Goal: Communication & Community: Answer question/provide support

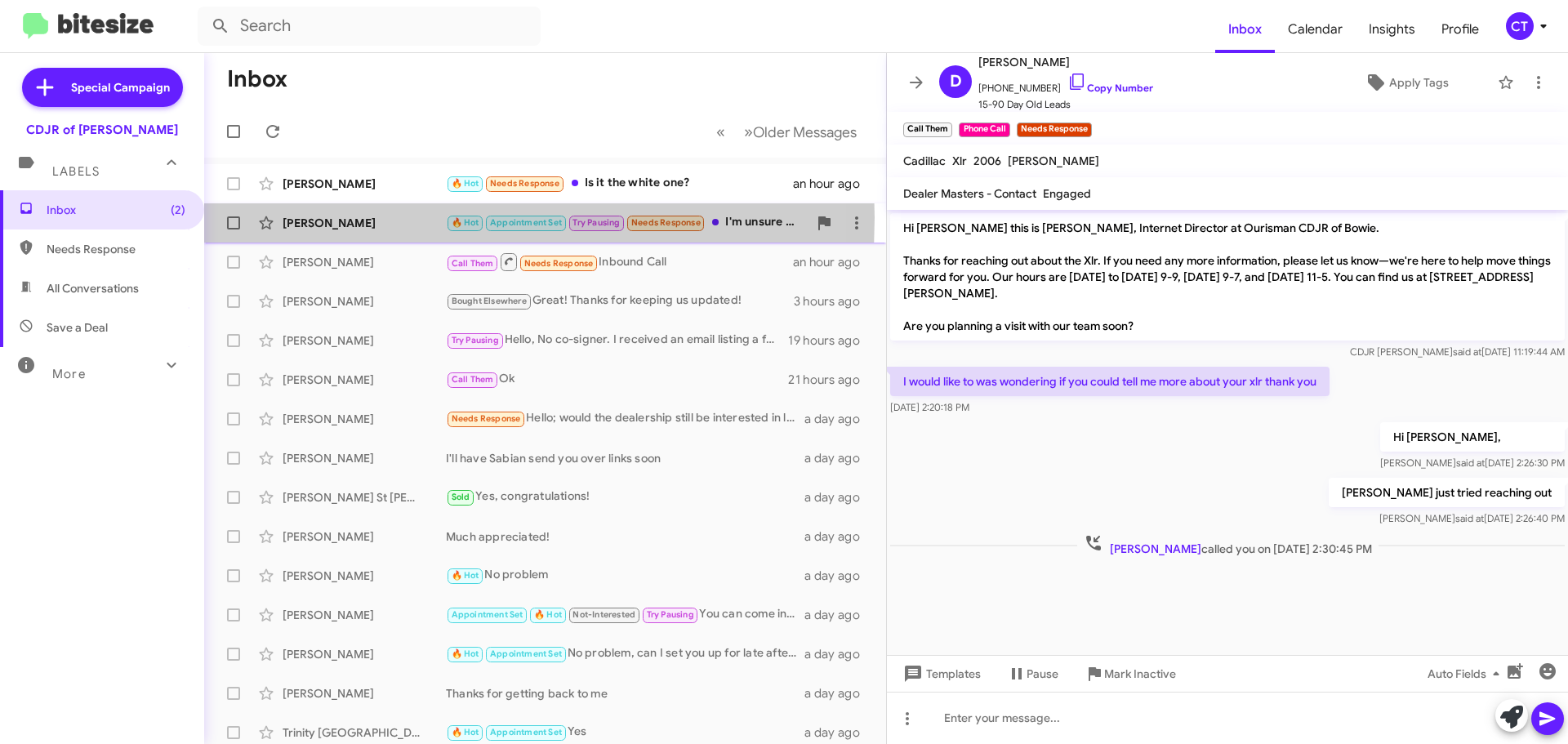
click at [341, 217] on div "[PERSON_NAME]" at bounding box center [364, 222] width 163 height 17
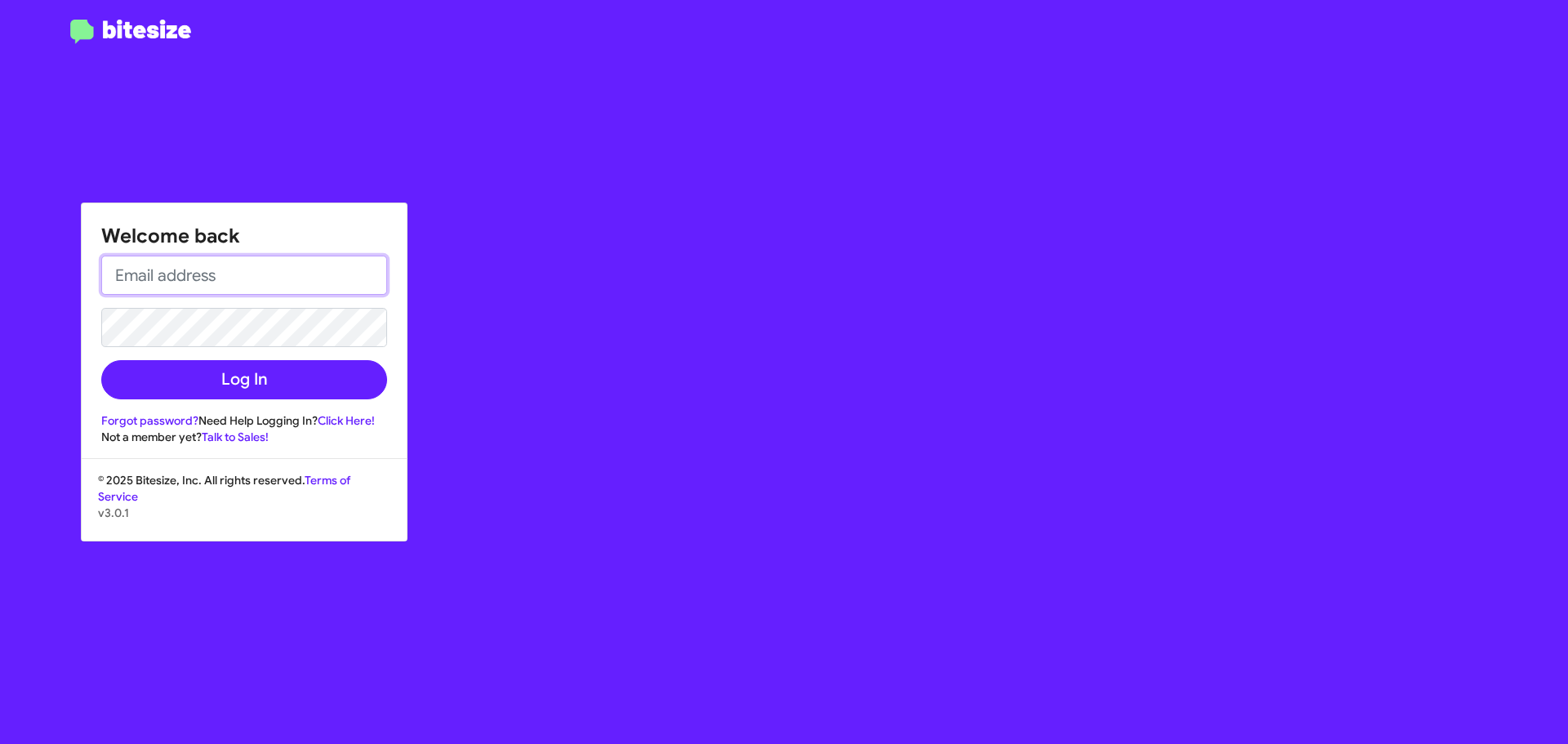
click at [219, 279] on input "email" at bounding box center [244, 275] width 286 height 39
type input "[EMAIL_ADDRESS][DOMAIN_NAME]"
click at [101, 360] on button "Log In" at bounding box center [244, 379] width 286 height 39
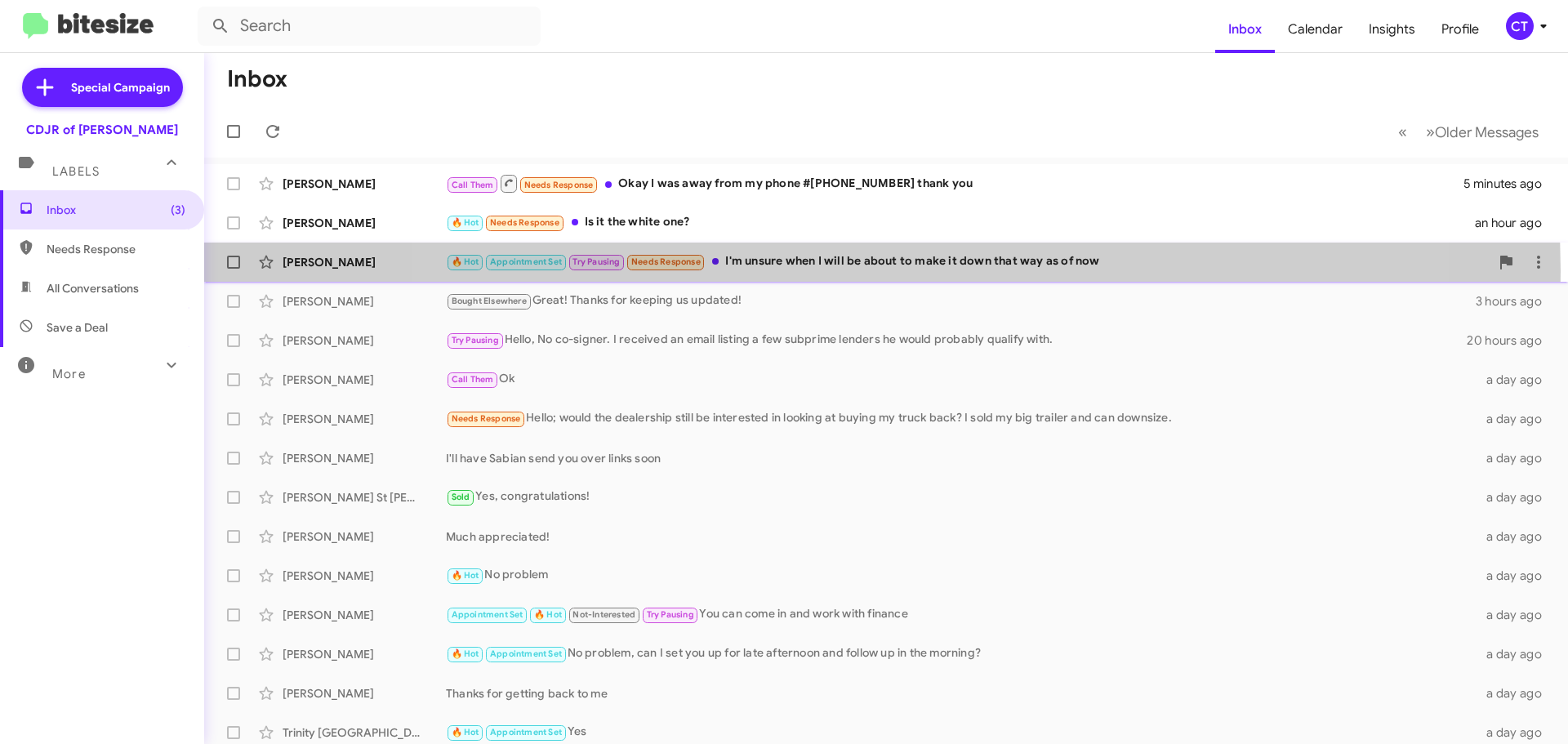
click at [882, 271] on div "🔥 Hot Appointment Set Try Pausing Needs Response I'm unsure when I will be abou…" at bounding box center [968, 261] width 1044 height 19
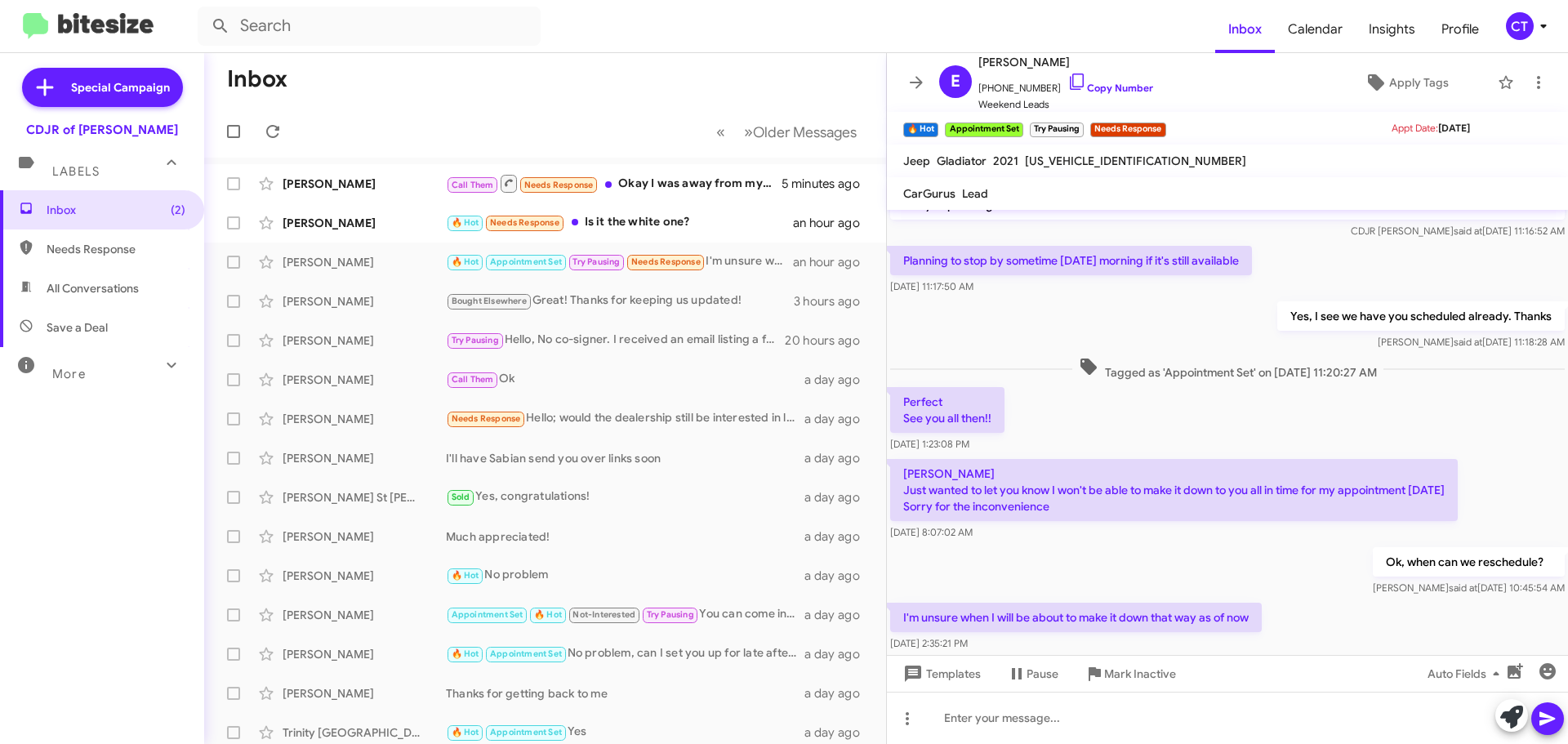
scroll to position [153, 0]
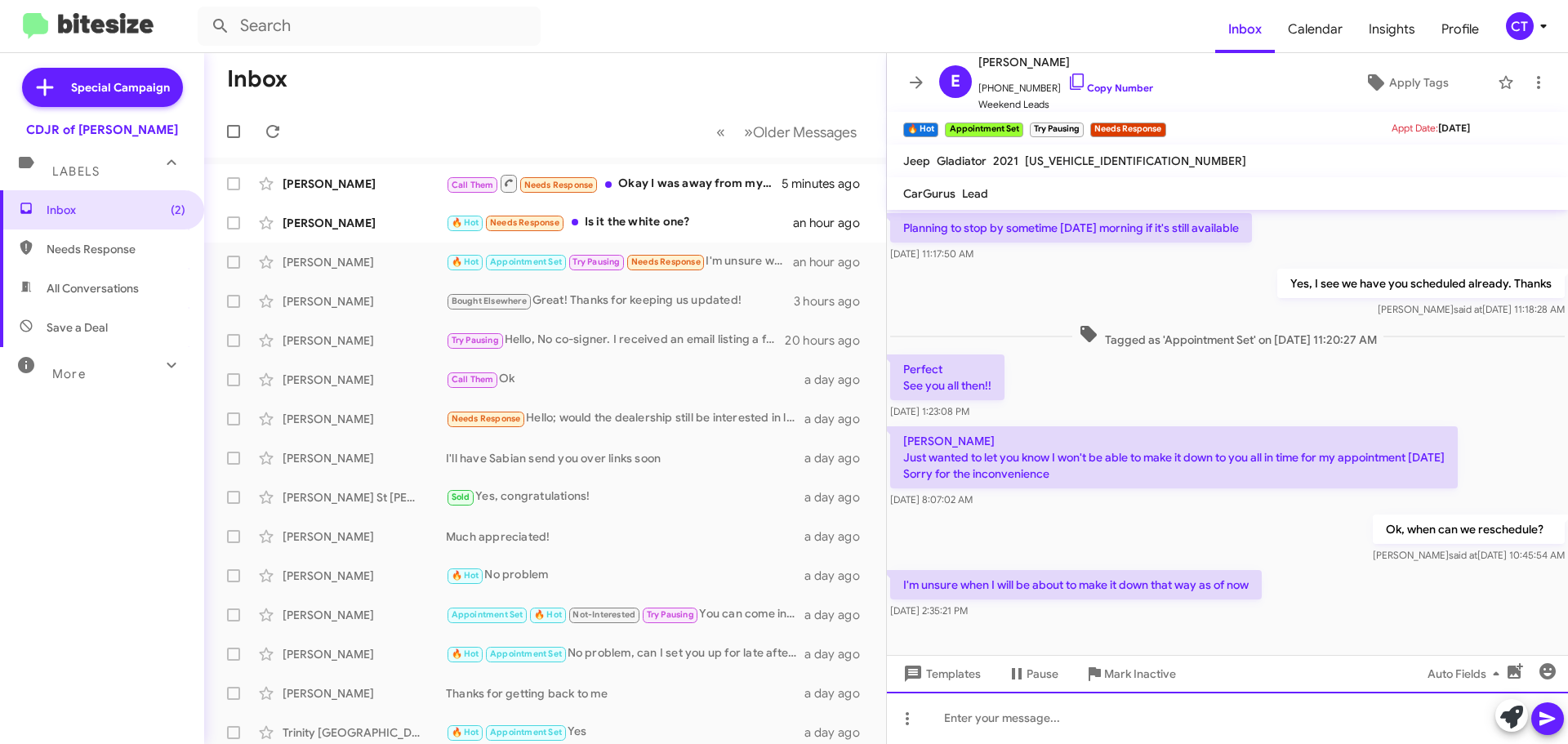
click at [1232, 719] on div at bounding box center [1227, 717] width 681 height 52
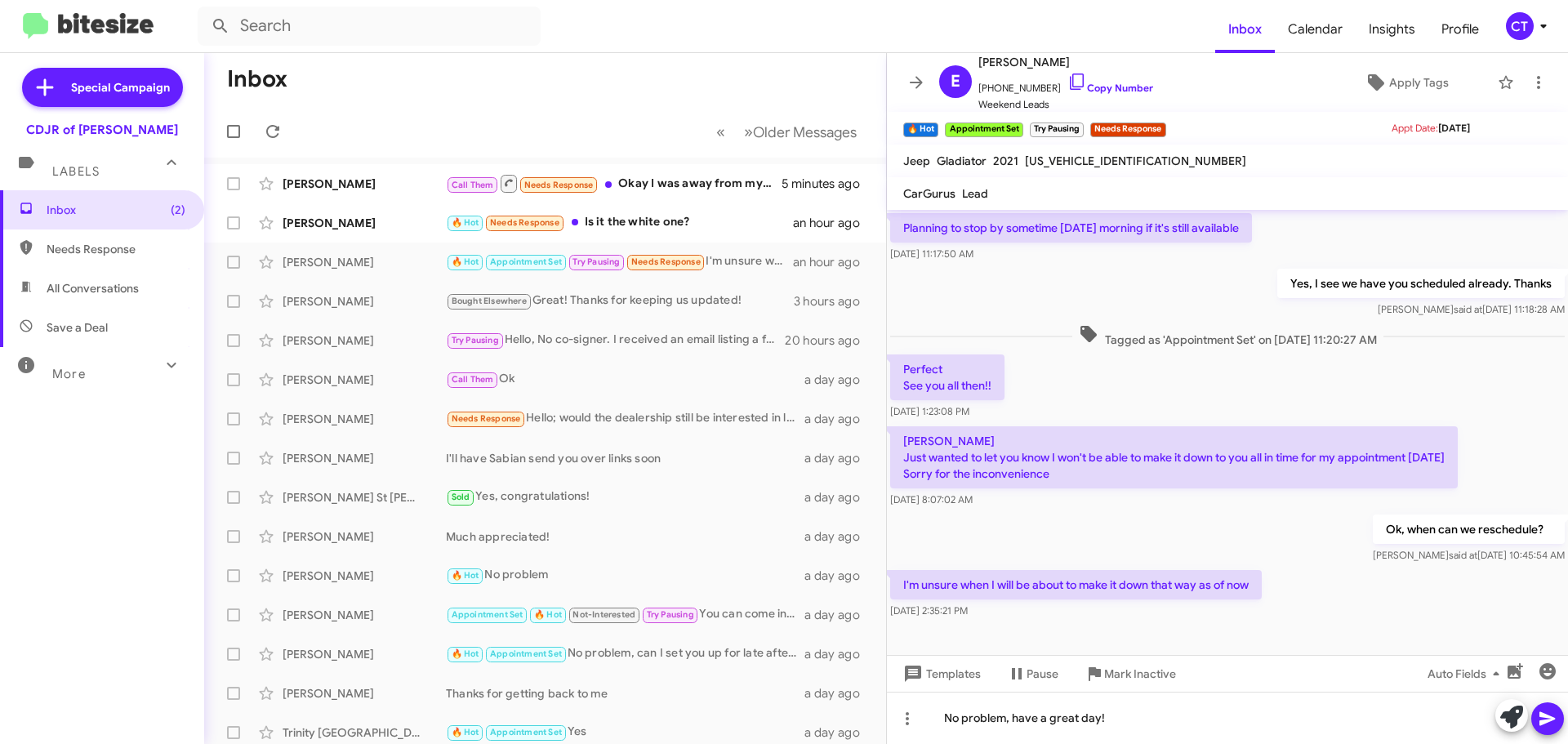
click at [1550, 719] on icon at bounding box center [1547, 718] width 16 height 14
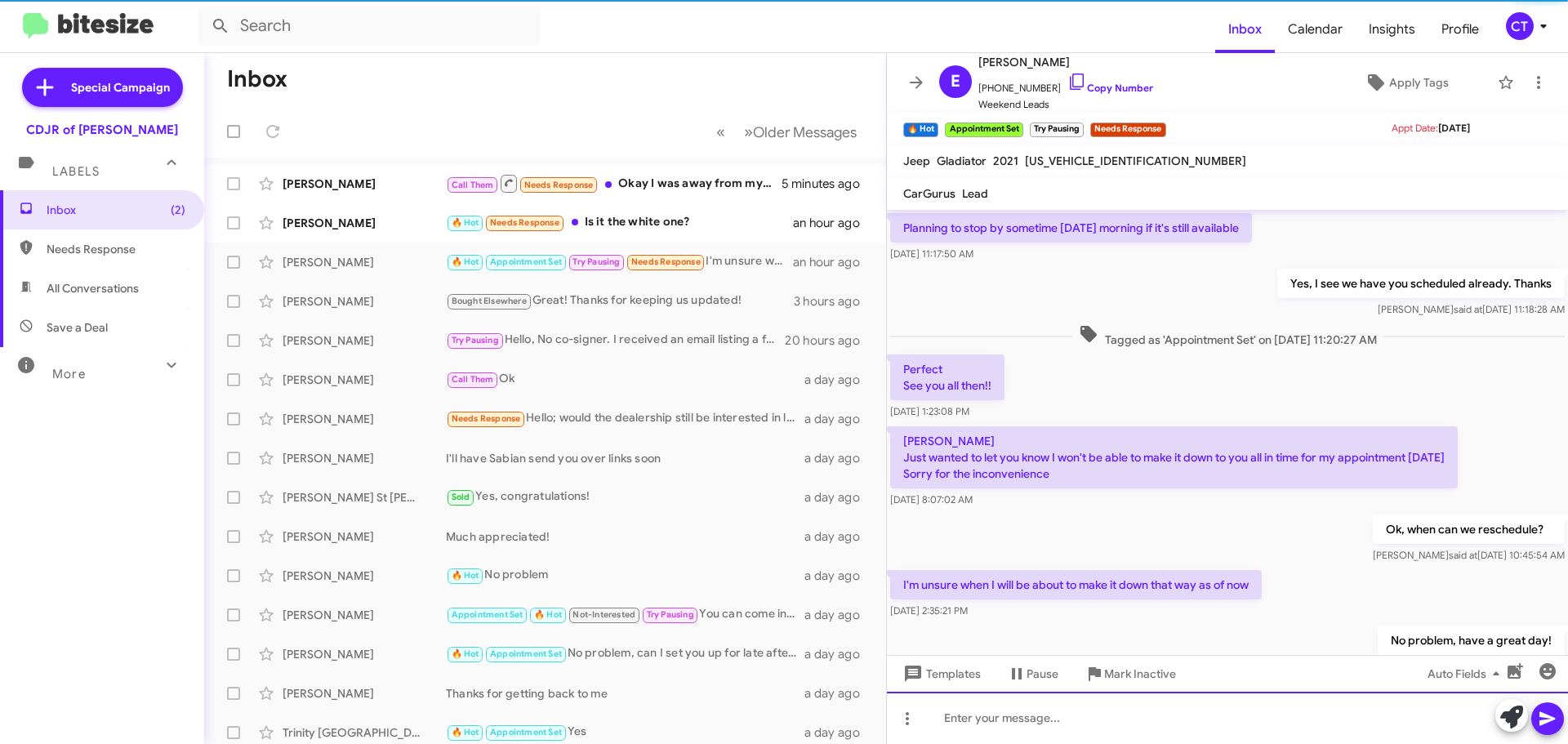
scroll to position [0, 0]
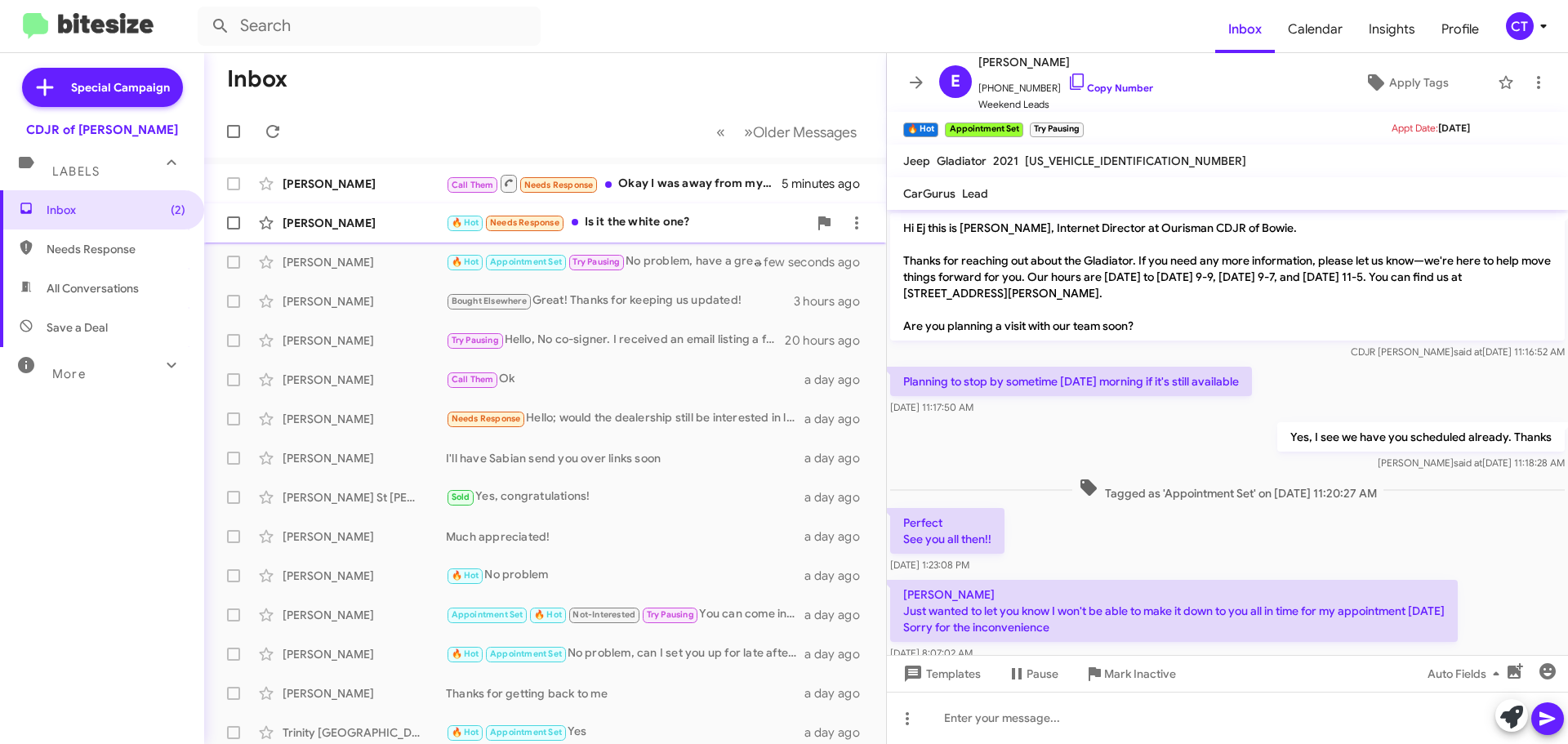
click at [639, 225] on div "🔥 Hot Needs Response Is it the white one?" at bounding box center [627, 222] width 362 height 19
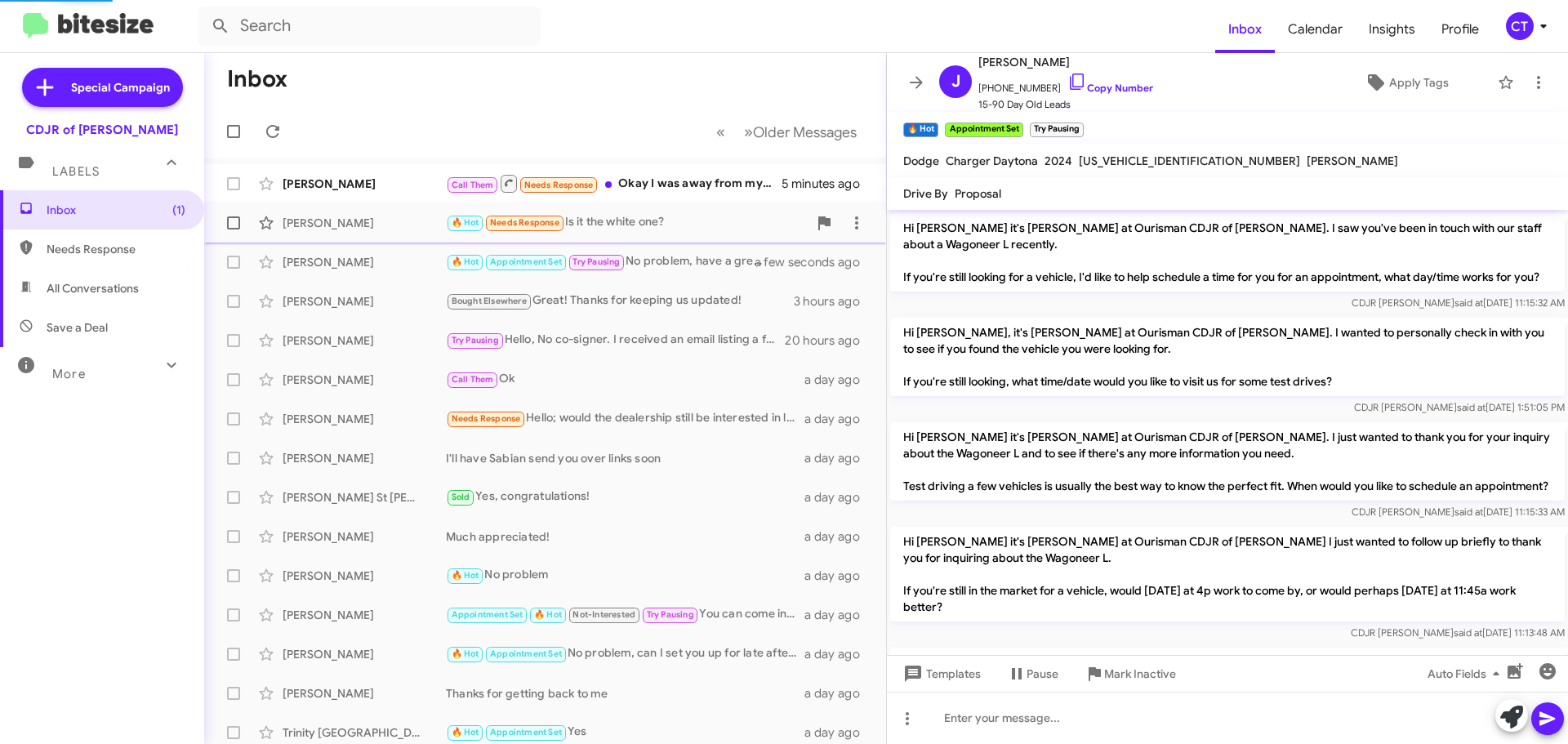
scroll to position [1678, 0]
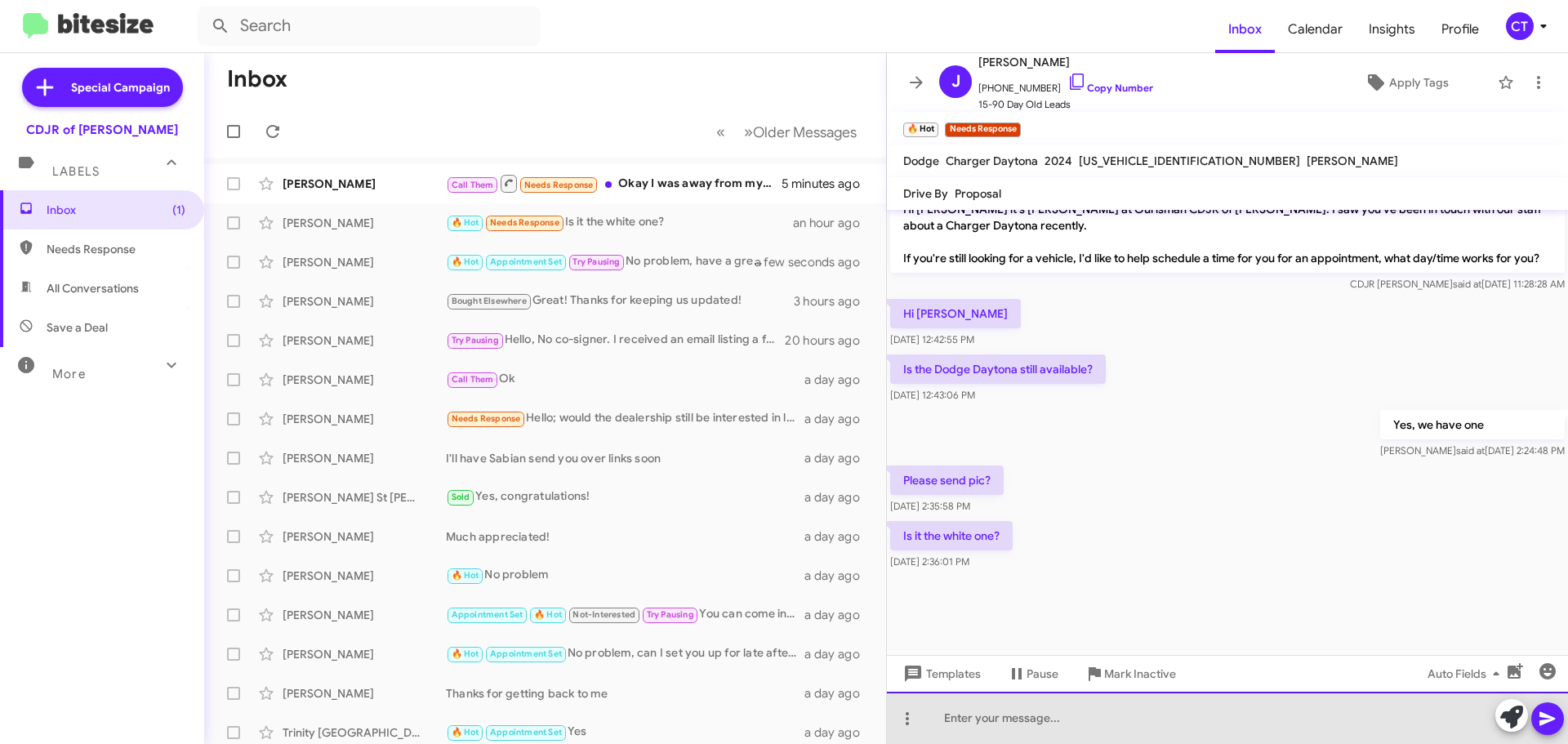
click at [1112, 715] on div at bounding box center [1227, 717] width 681 height 52
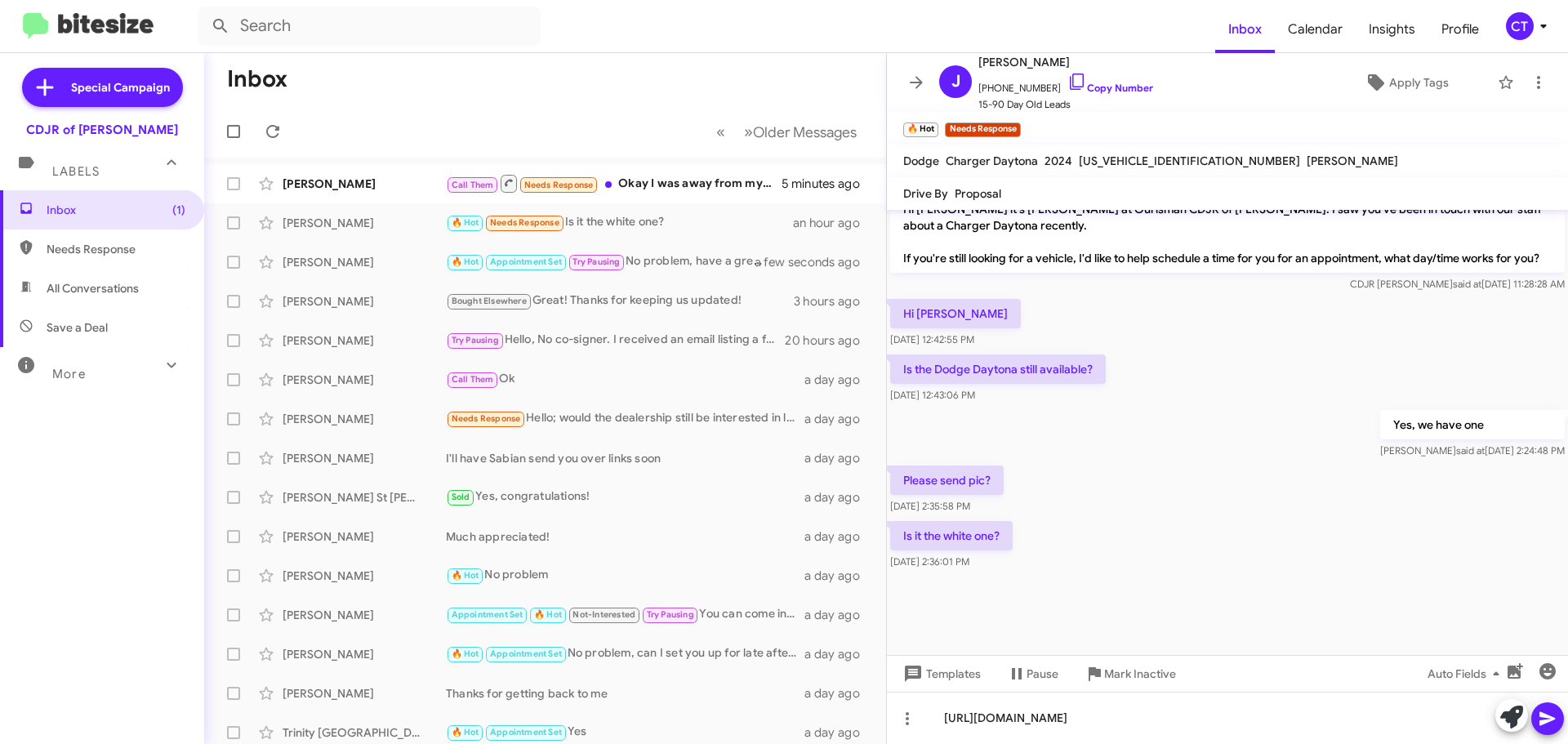
click at [1545, 718] on icon at bounding box center [1547, 718] width 20 height 20
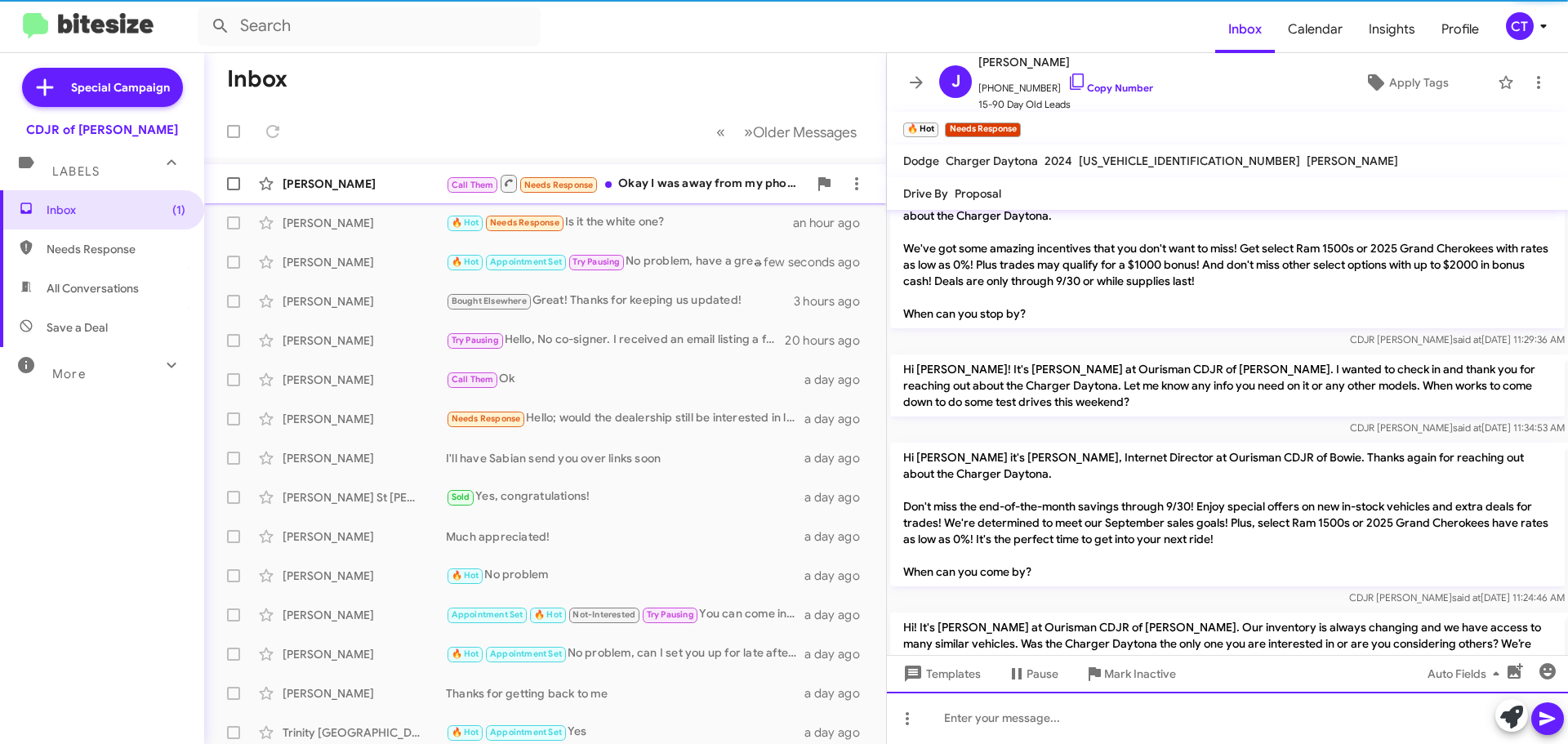
scroll to position [0, 0]
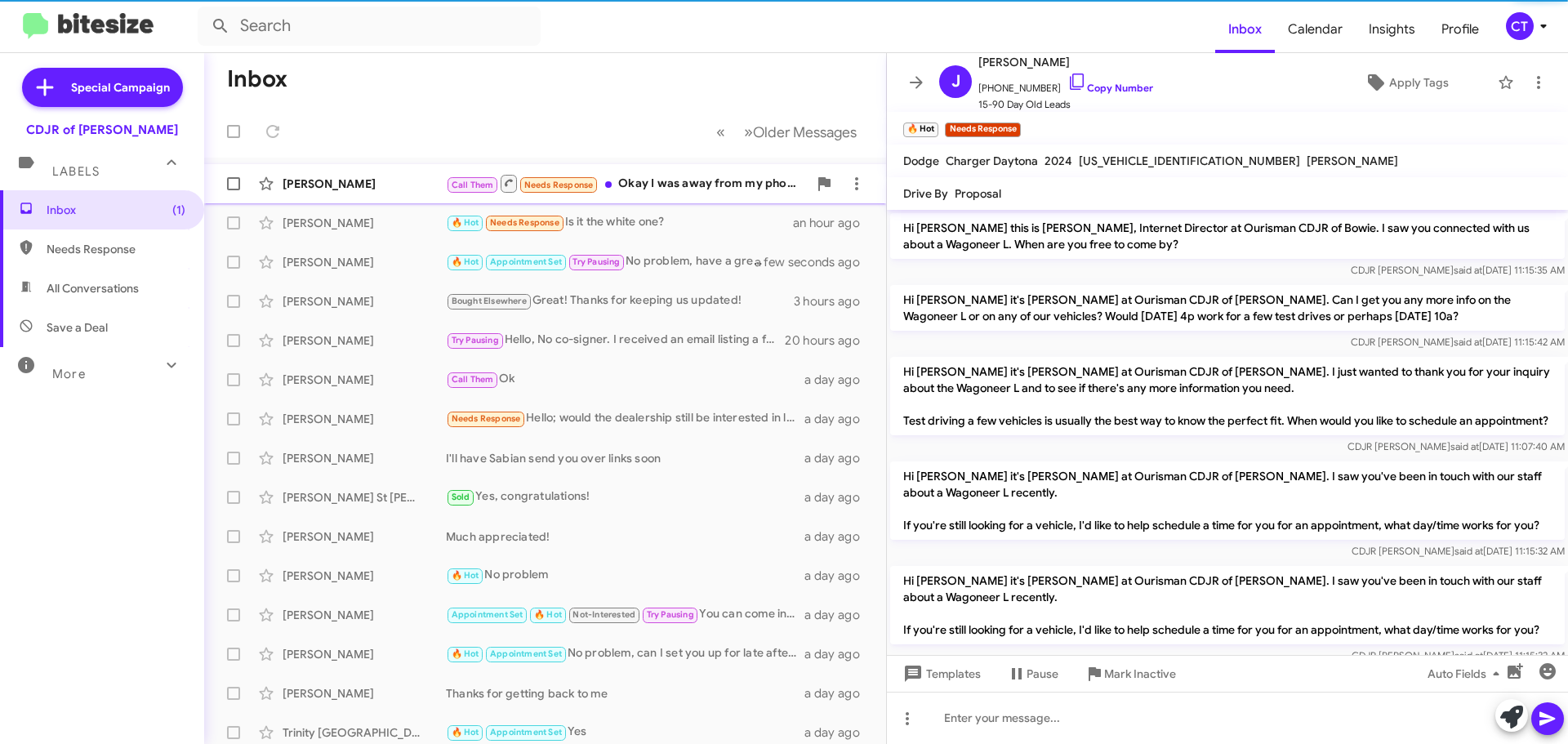
click at [682, 182] on div "Call Them Needs Response Okay I was away from my phone #[PHONE_NUMBER] thank you" at bounding box center [627, 183] width 362 height 21
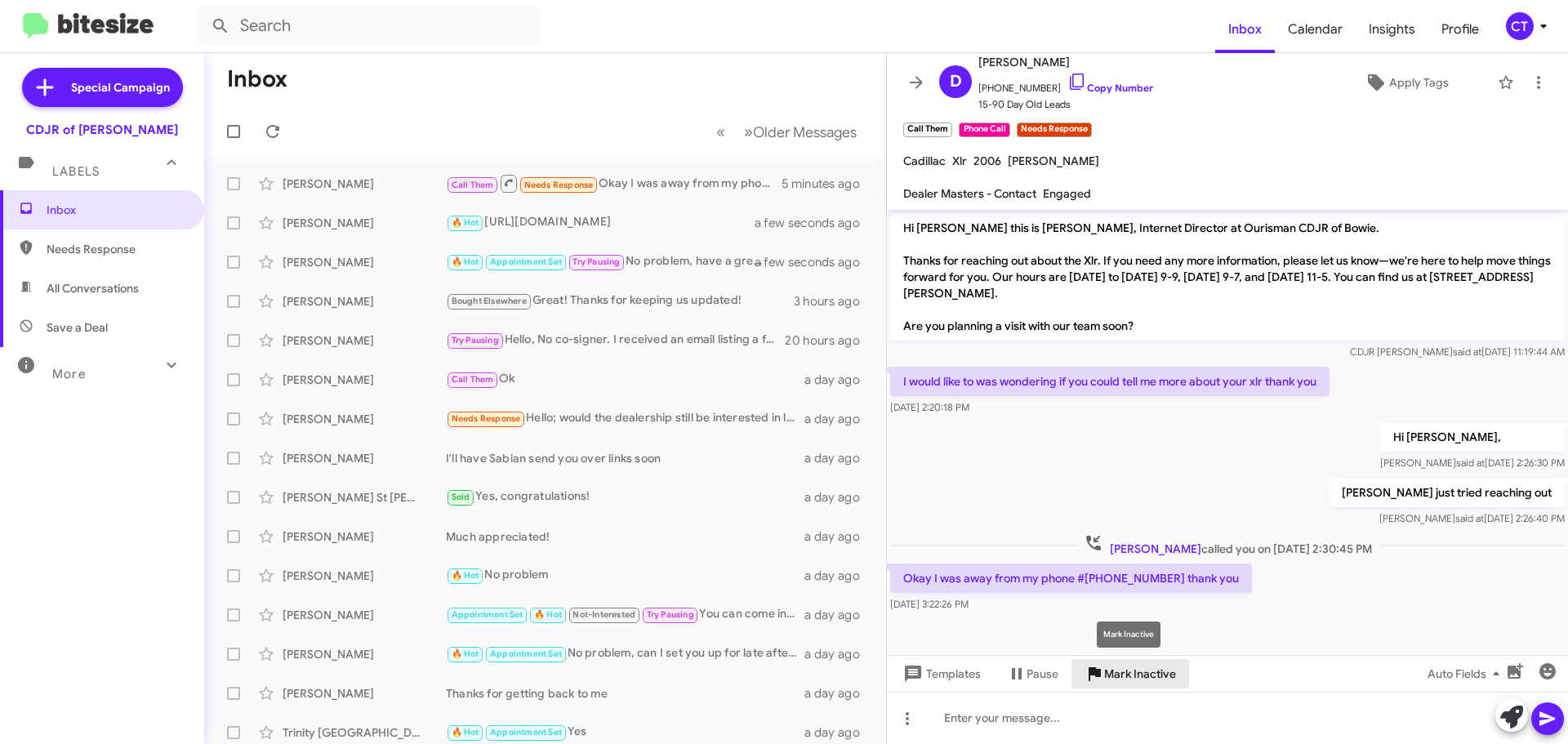
click at [1135, 672] on span "Mark Inactive" at bounding box center [1139, 673] width 72 height 29
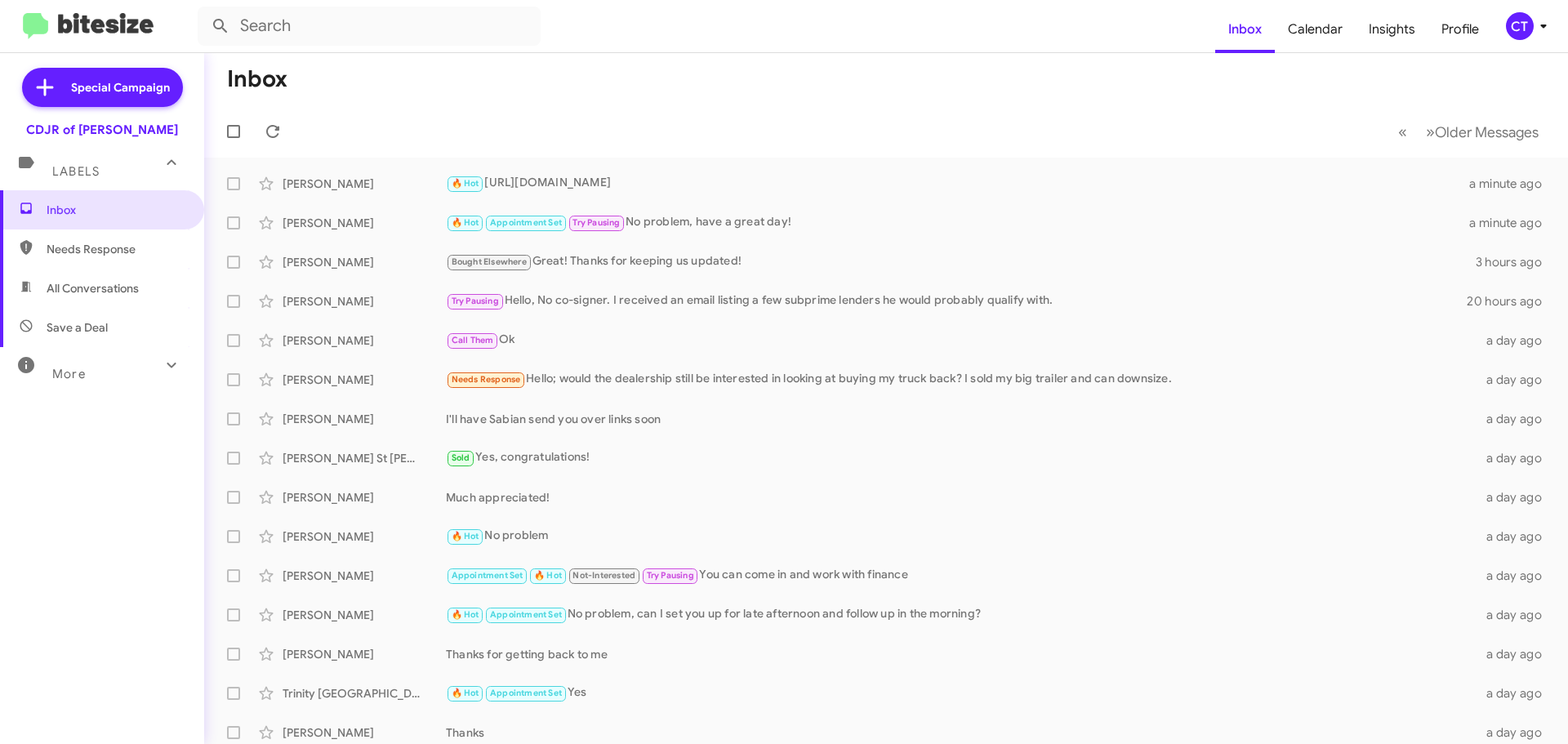
click at [1544, 19] on icon at bounding box center [1543, 27] width 20 height 20
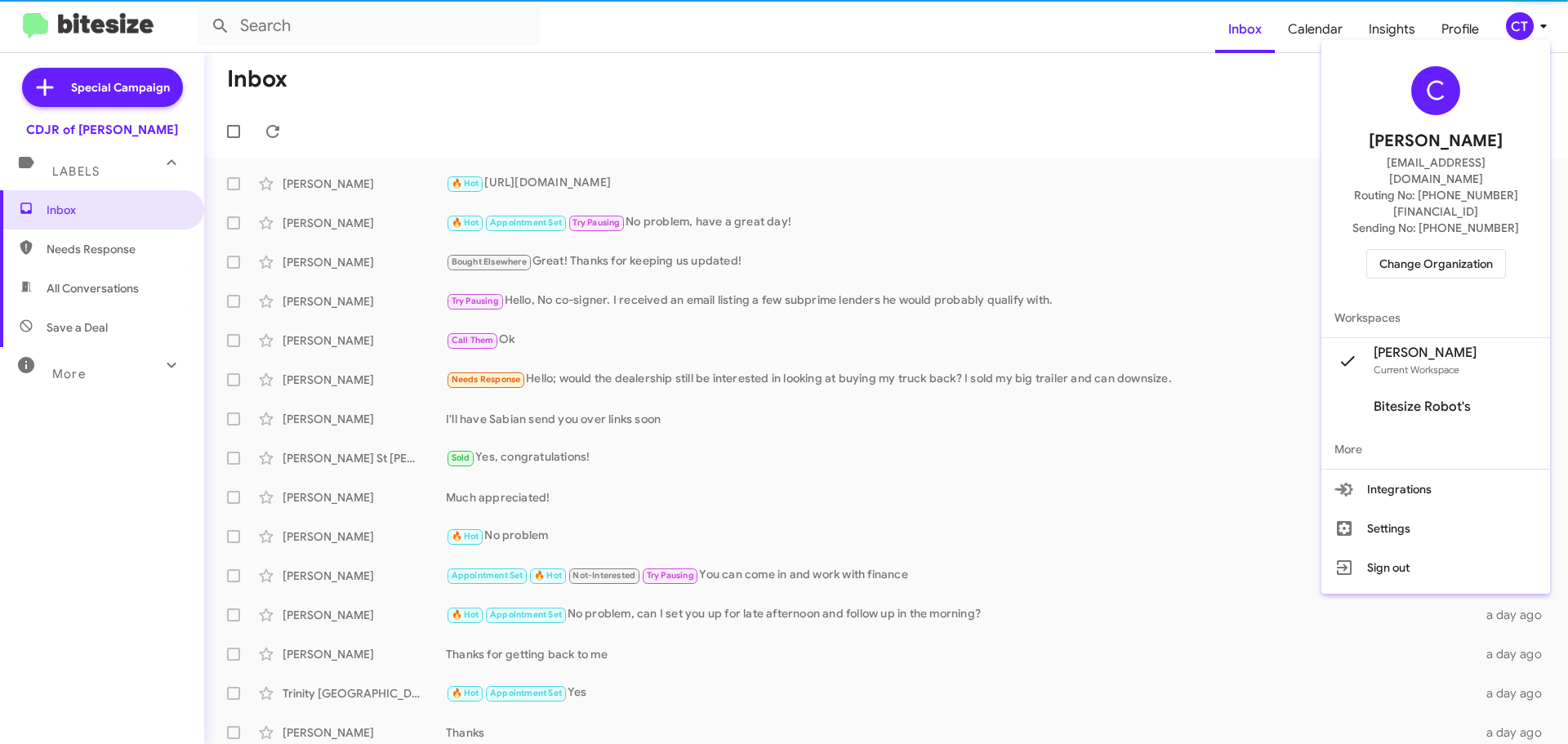
click at [1417, 250] on span "Change Organization" at bounding box center [1435, 263] width 113 height 28
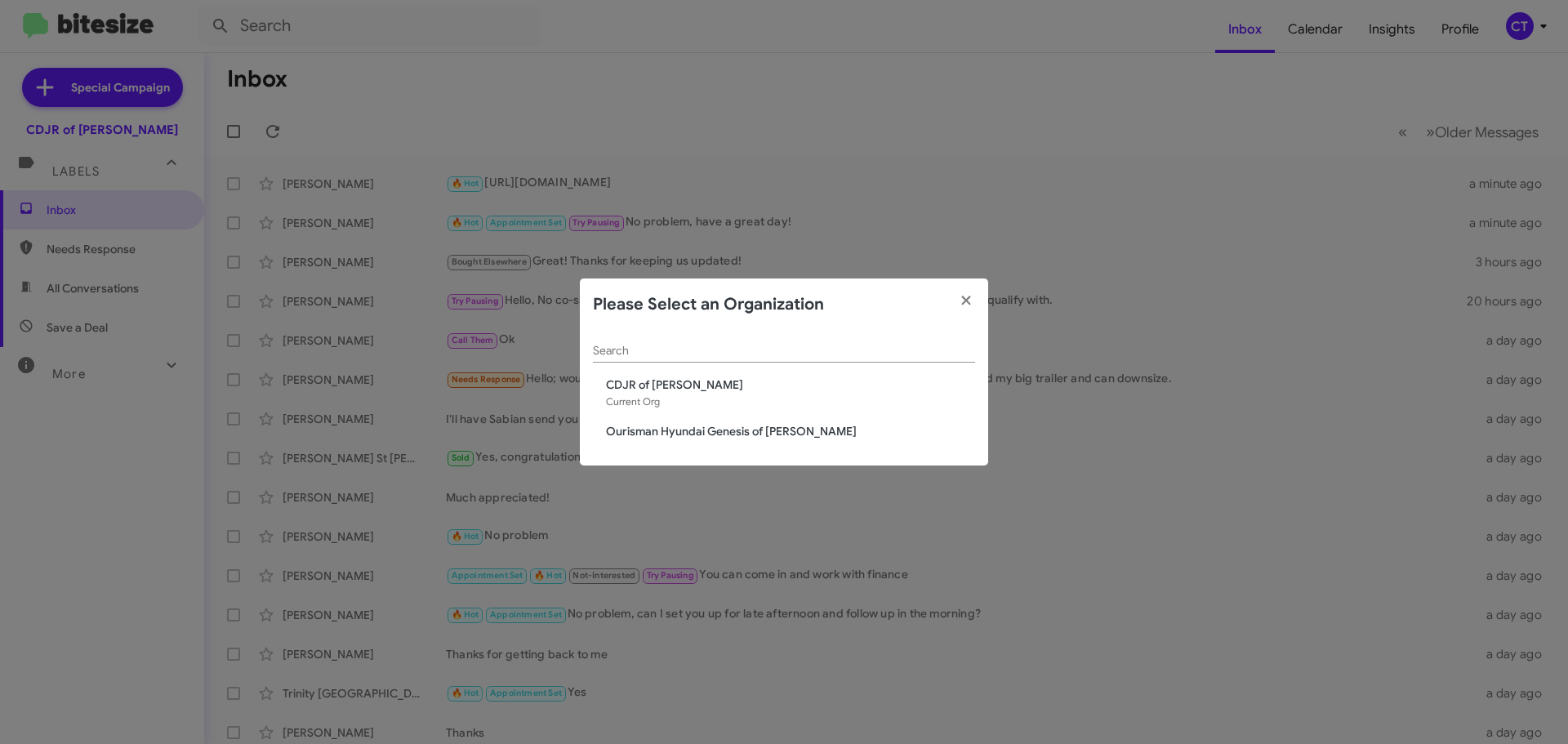
click at [685, 442] on div "Search CDJR of Bowie Current Org Ourisman Hyundai Genesis of Bowie" at bounding box center [784, 398] width 408 height 136
click at [684, 438] on span "Ourisman Hyundai Genesis of Bowie" at bounding box center [789, 430] width 369 height 17
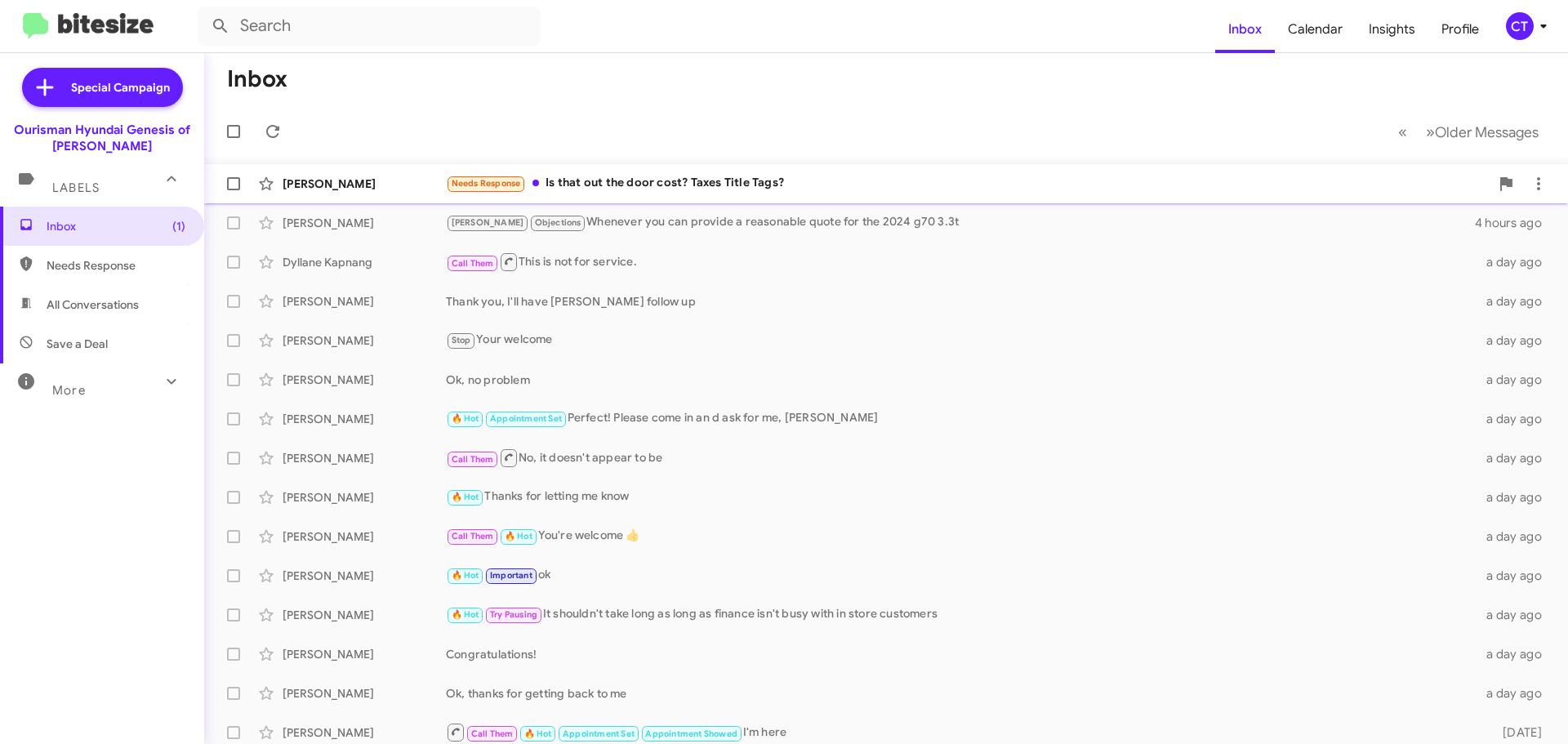
click at [657, 177] on div "Needs Response Is that out the door cost? Taxes Title Tags?" at bounding box center [968, 183] width 1044 height 19
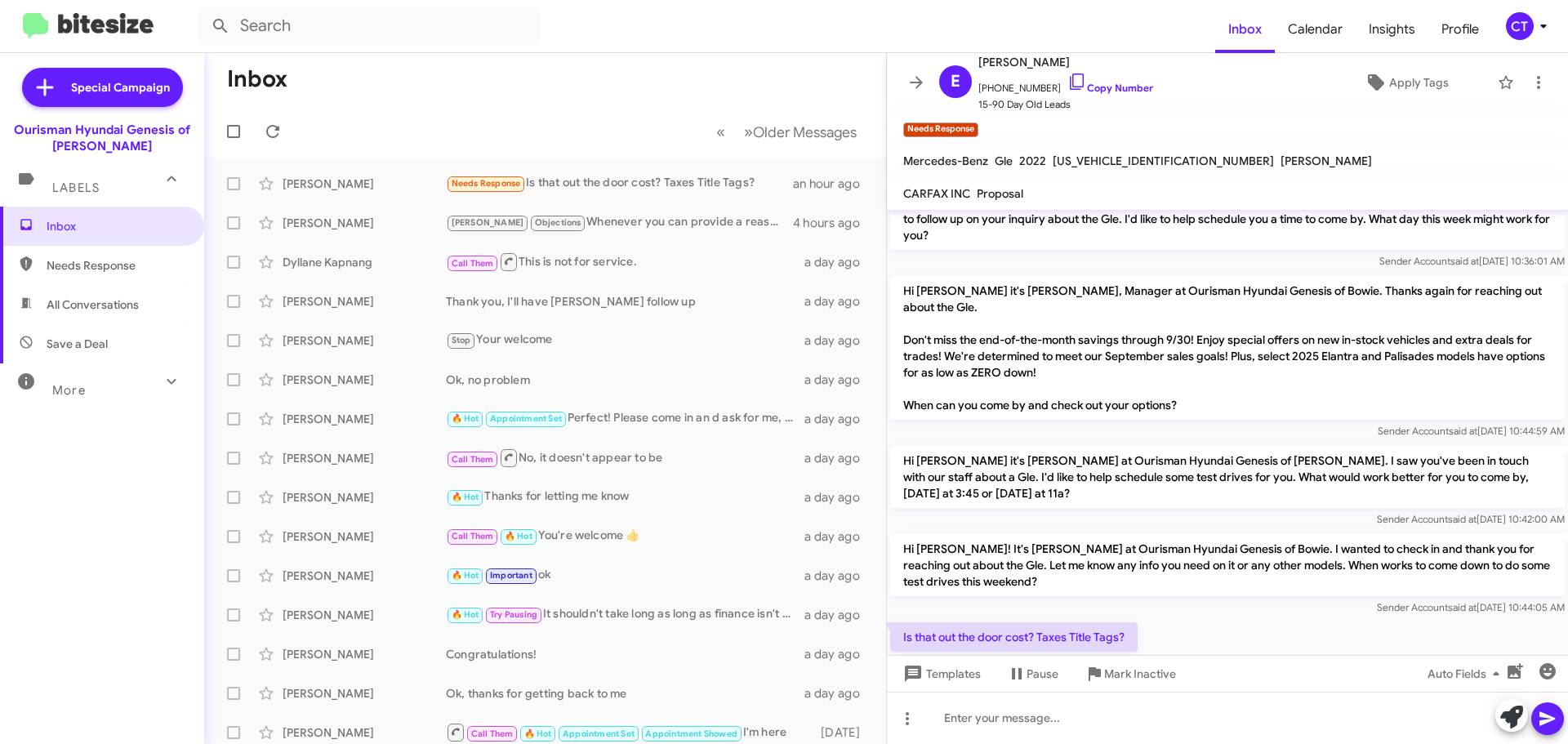
scroll to position [108, 0]
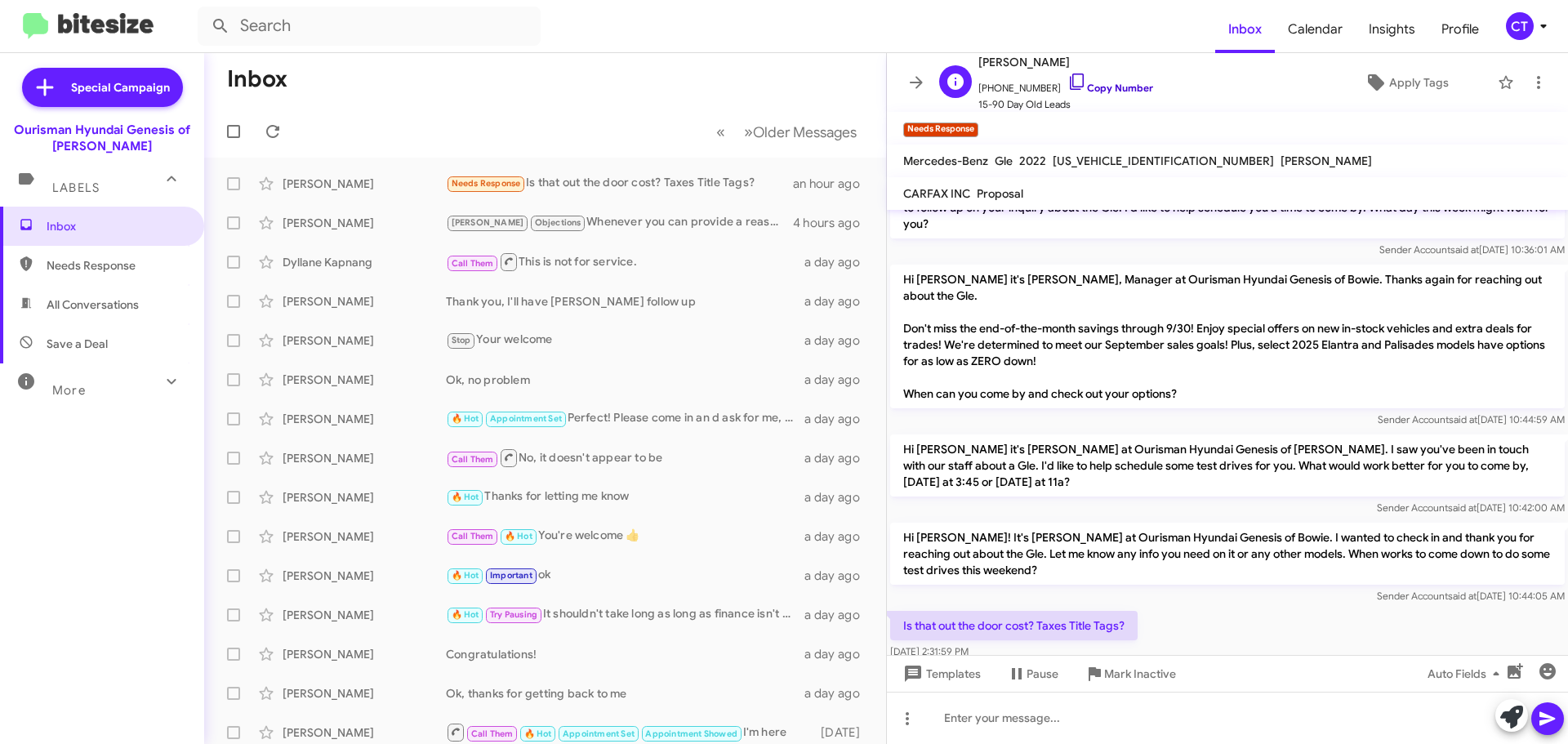
click at [1068, 80] on icon at bounding box center [1077, 82] width 20 height 20
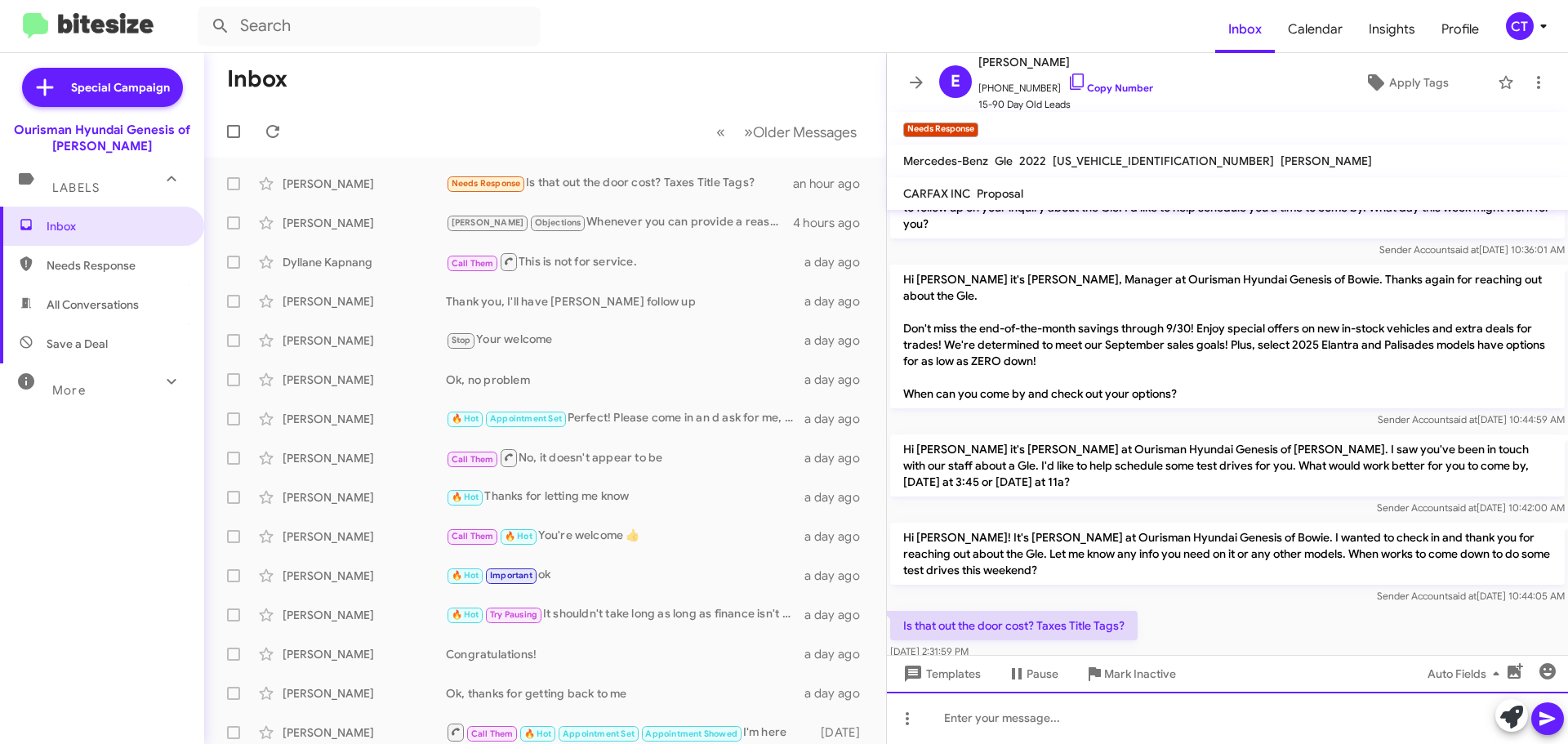
drag, startPoint x: 992, startPoint y: 707, endPoint x: 1031, endPoint y: 713, distance: 39.5
click at [992, 707] on div at bounding box center [1227, 717] width 681 height 52
click at [1131, 715] on div "Yes, we sent you opricing on Tuesaday" at bounding box center [1227, 717] width 681 height 52
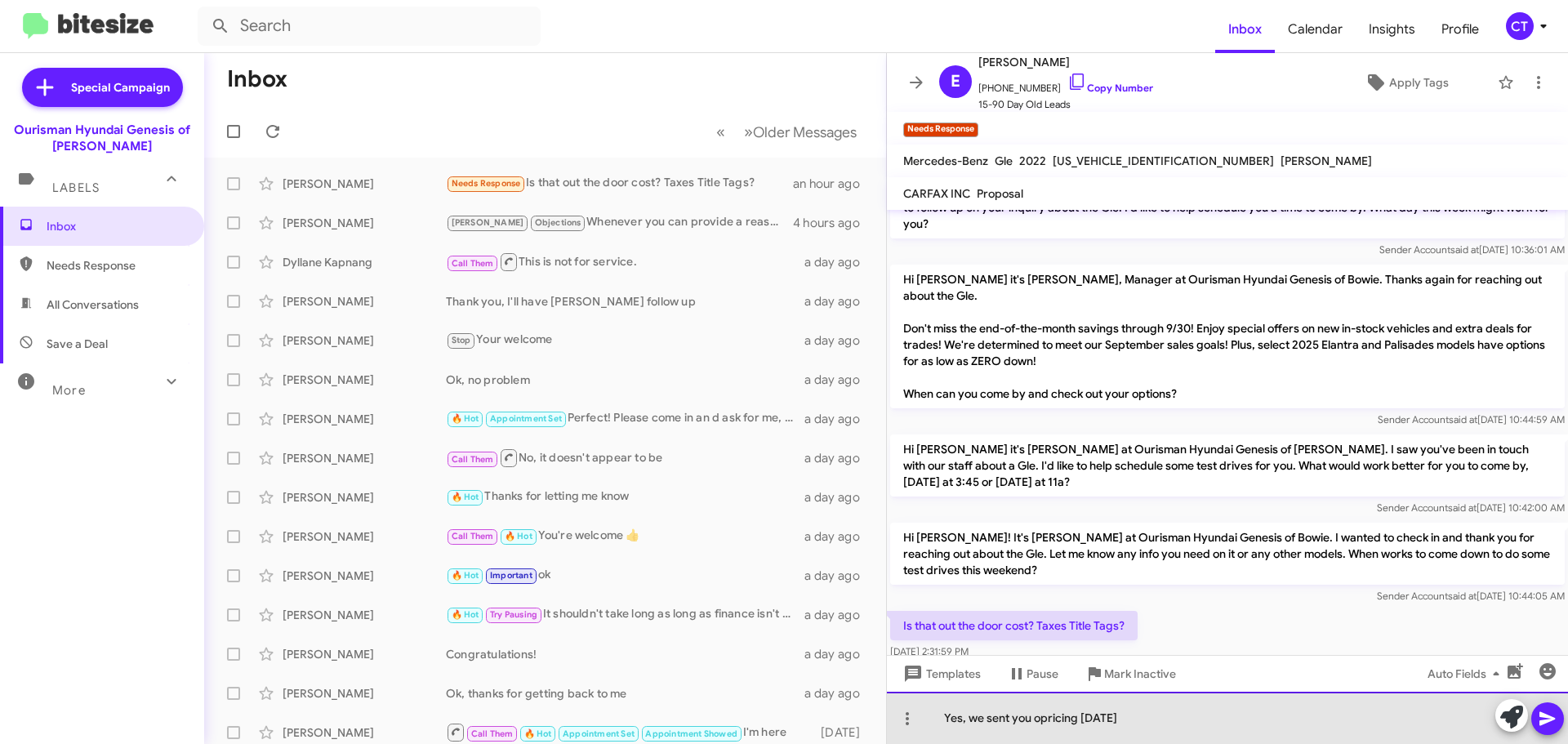
click at [1040, 719] on div "Yes, we sent you opricing on Tuesday" at bounding box center [1227, 717] width 681 height 52
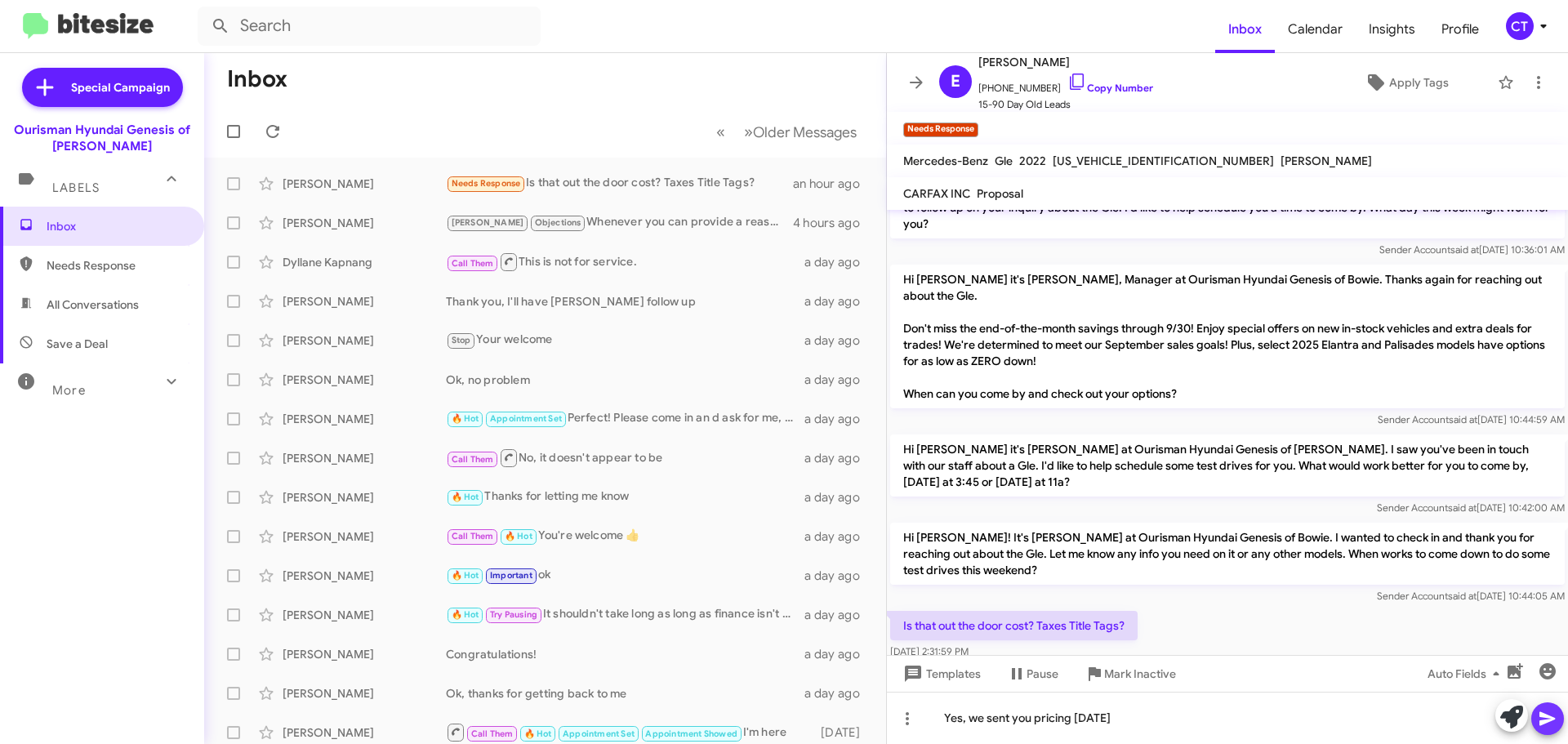
click at [1539, 722] on icon at bounding box center [1547, 718] width 20 height 20
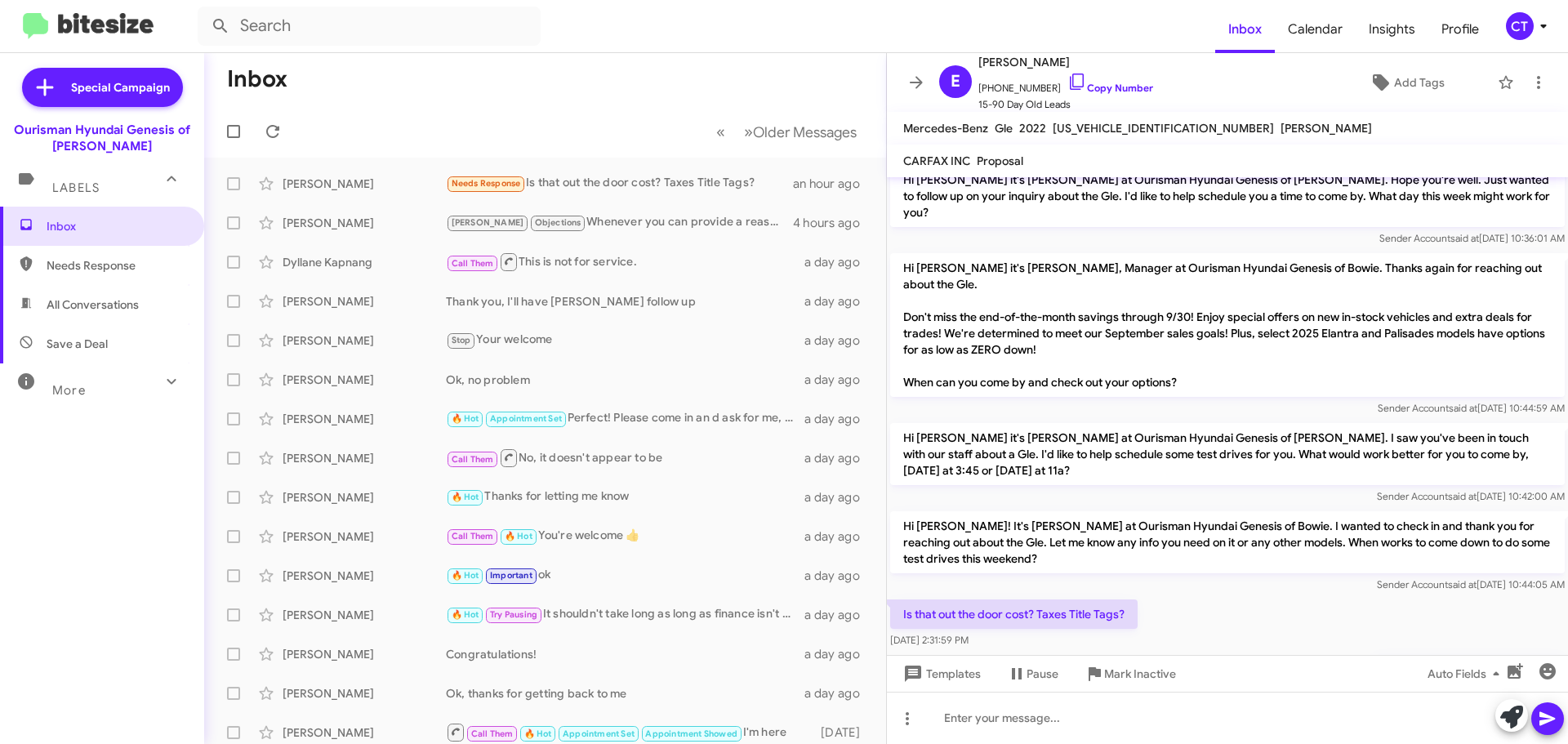
scroll to position [136, 0]
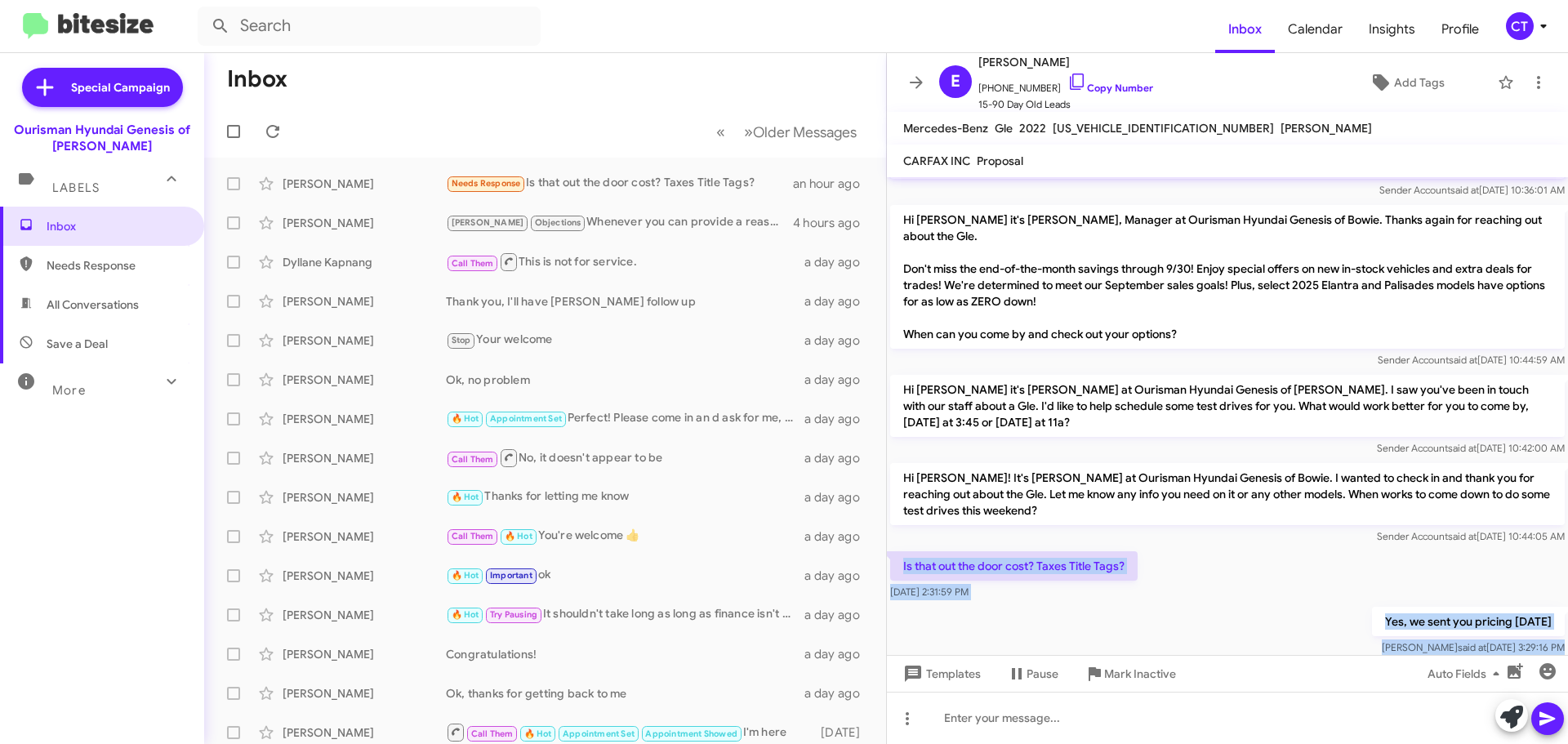
drag, startPoint x: 900, startPoint y: 528, endPoint x: 1433, endPoint y: 637, distance: 544.0
click at [1433, 637] on cdk-virtual-scroll-viewport "Hi Eric this is Ciara Taylor, Manager at Ourisman Hyundai Genesis of Bowie. I s…" at bounding box center [1227, 416] width 681 height 478
copy div "Is that out the door cost? Taxes Title Tags? Oct 3, 2025, 2:31:59 PM Yes, we se…"
click at [1224, 609] on div "Yes, we sent you pricing on Tuesday Ciara said at Oct 3, 2025, 3:29:16 PM" at bounding box center [1227, 631] width 681 height 55
click at [1521, 38] on div "CT" at bounding box center [1520, 26] width 28 height 28
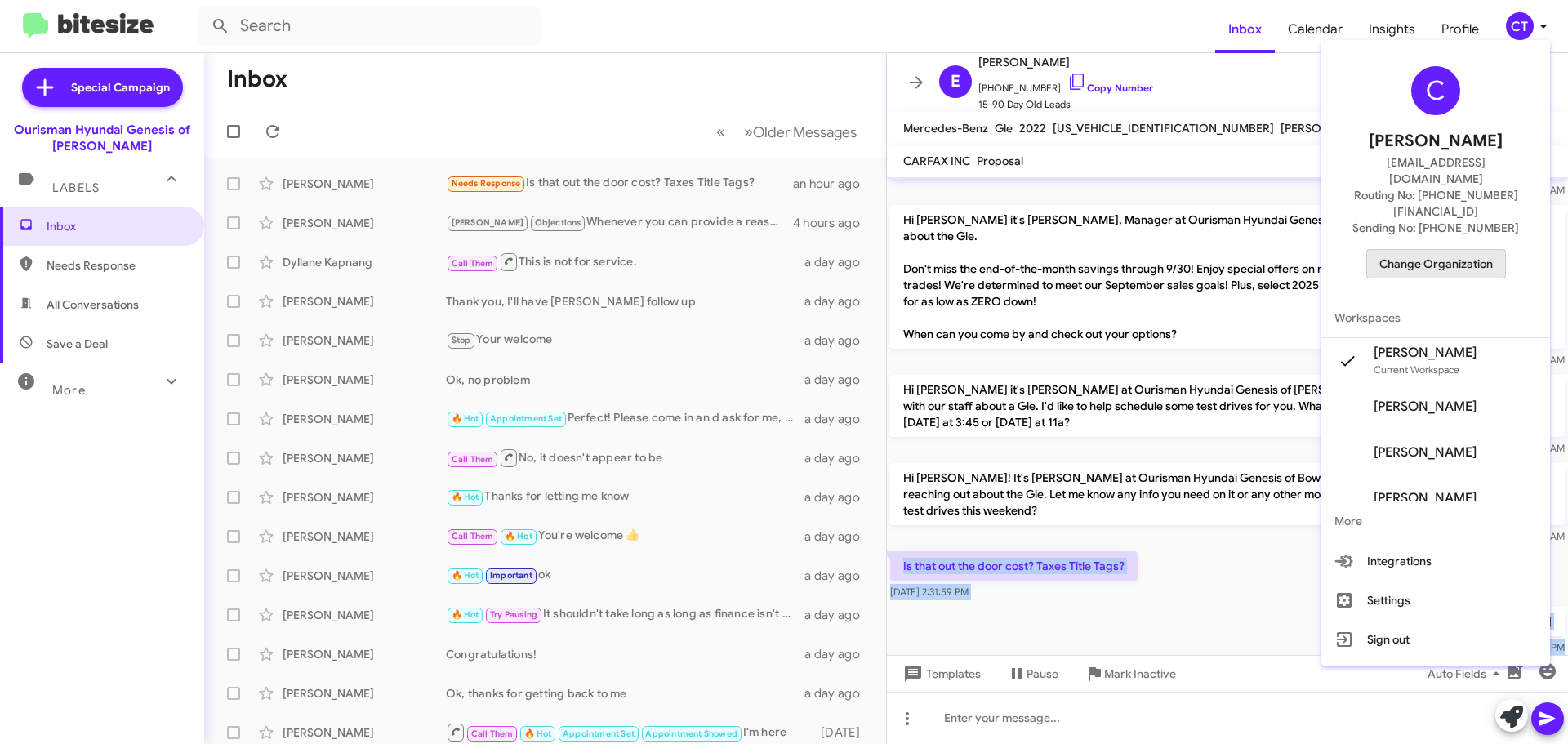
click at [1454, 250] on span "Change Organization" at bounding box center [1435, 263] width 113 height 28
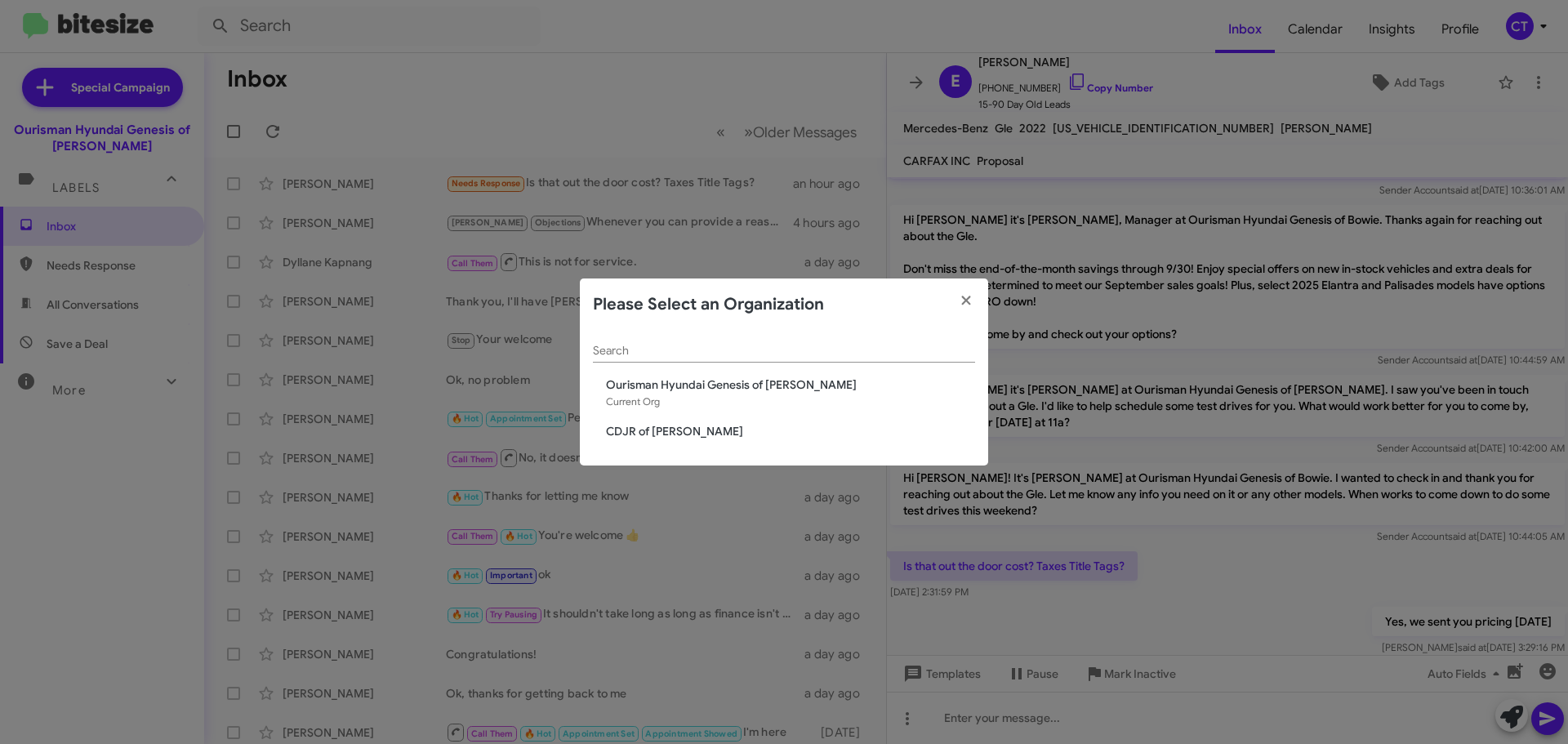
click at [697, 431] on span "CDJR of [PERSON_NAME]" at bounding box center [789, 430] width 369 height 17
